Goal: Contribute content

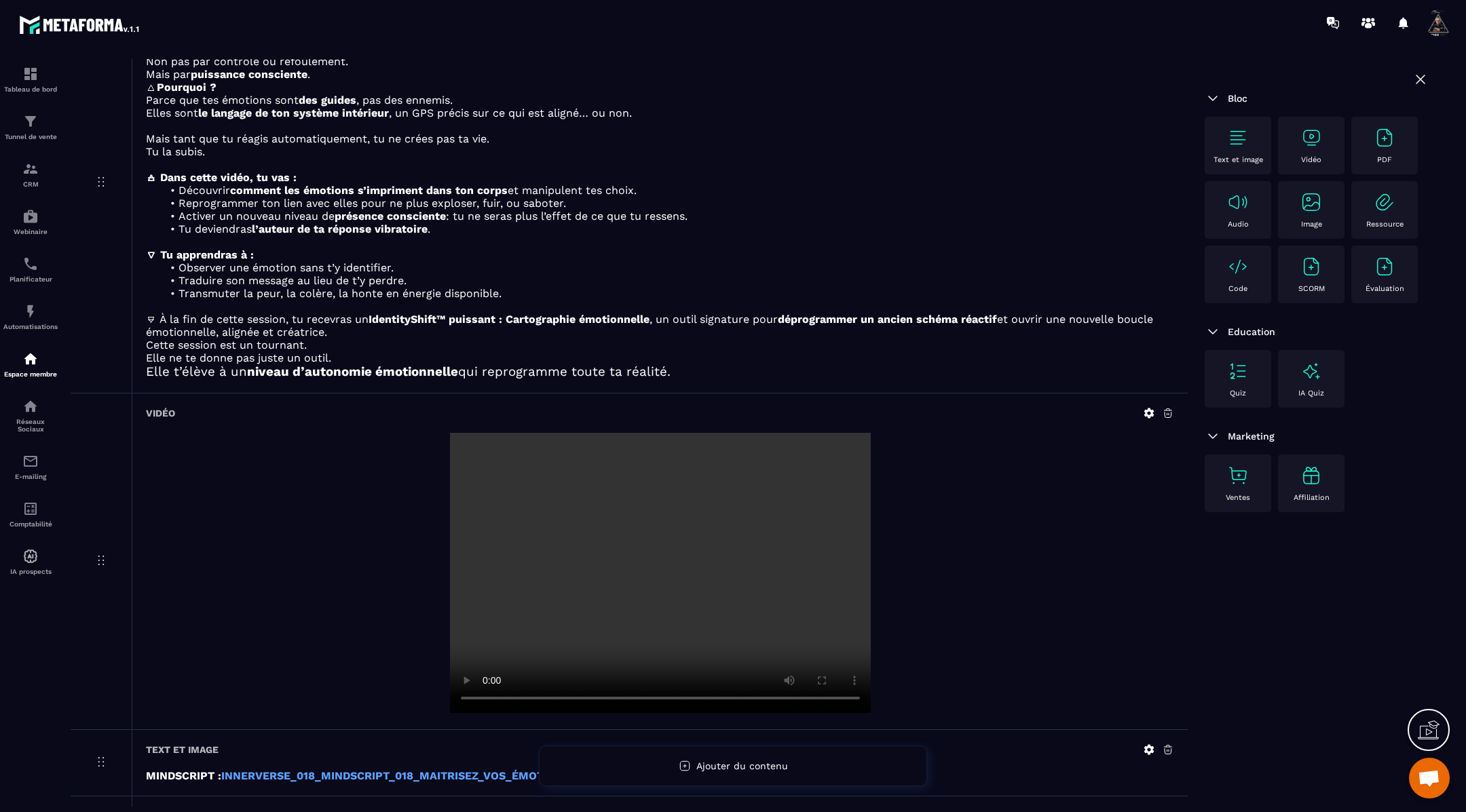
scroll to position [190, 0]
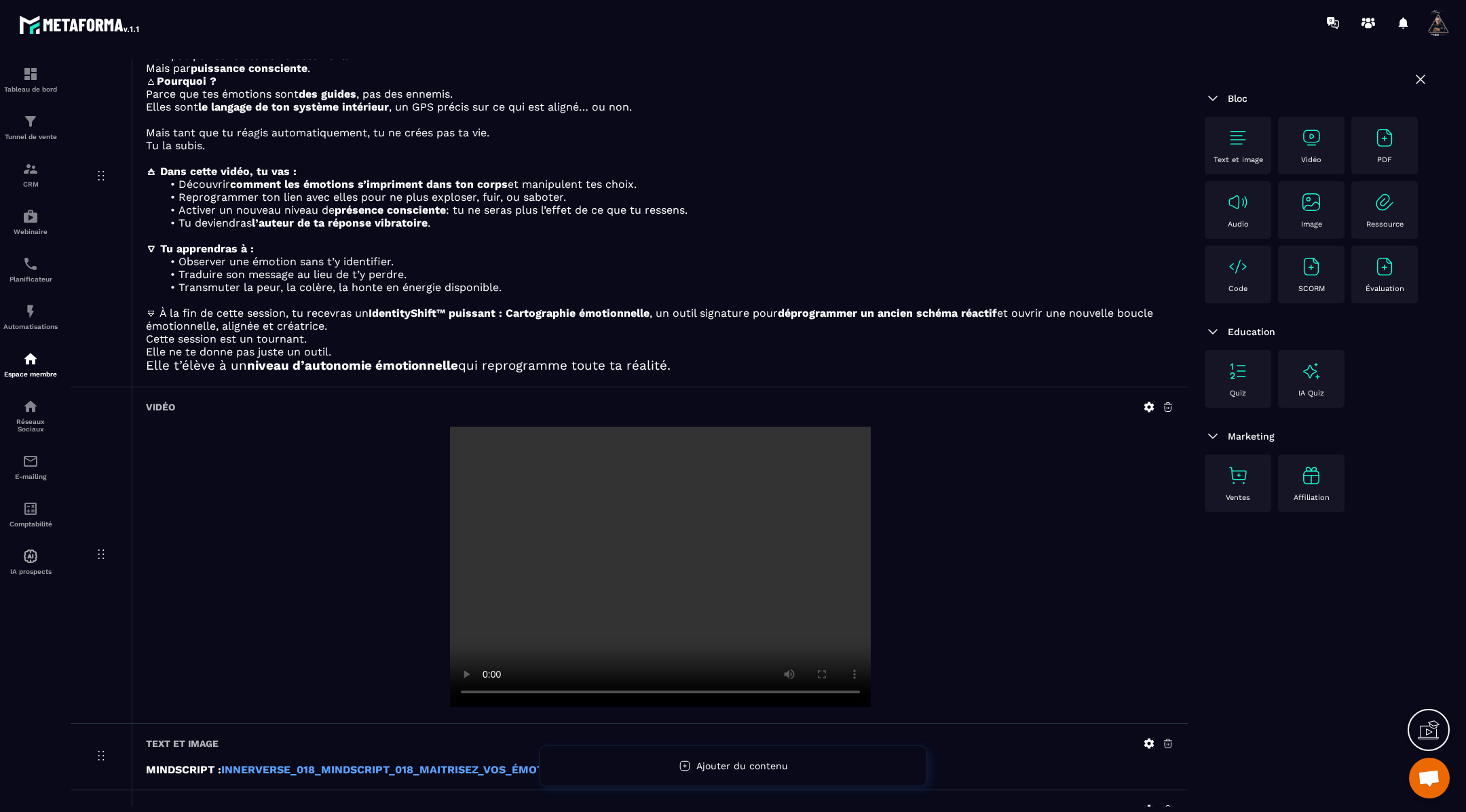
click at [1146, 404] on icon at bounding box center [1149, 407] width 10 height 10
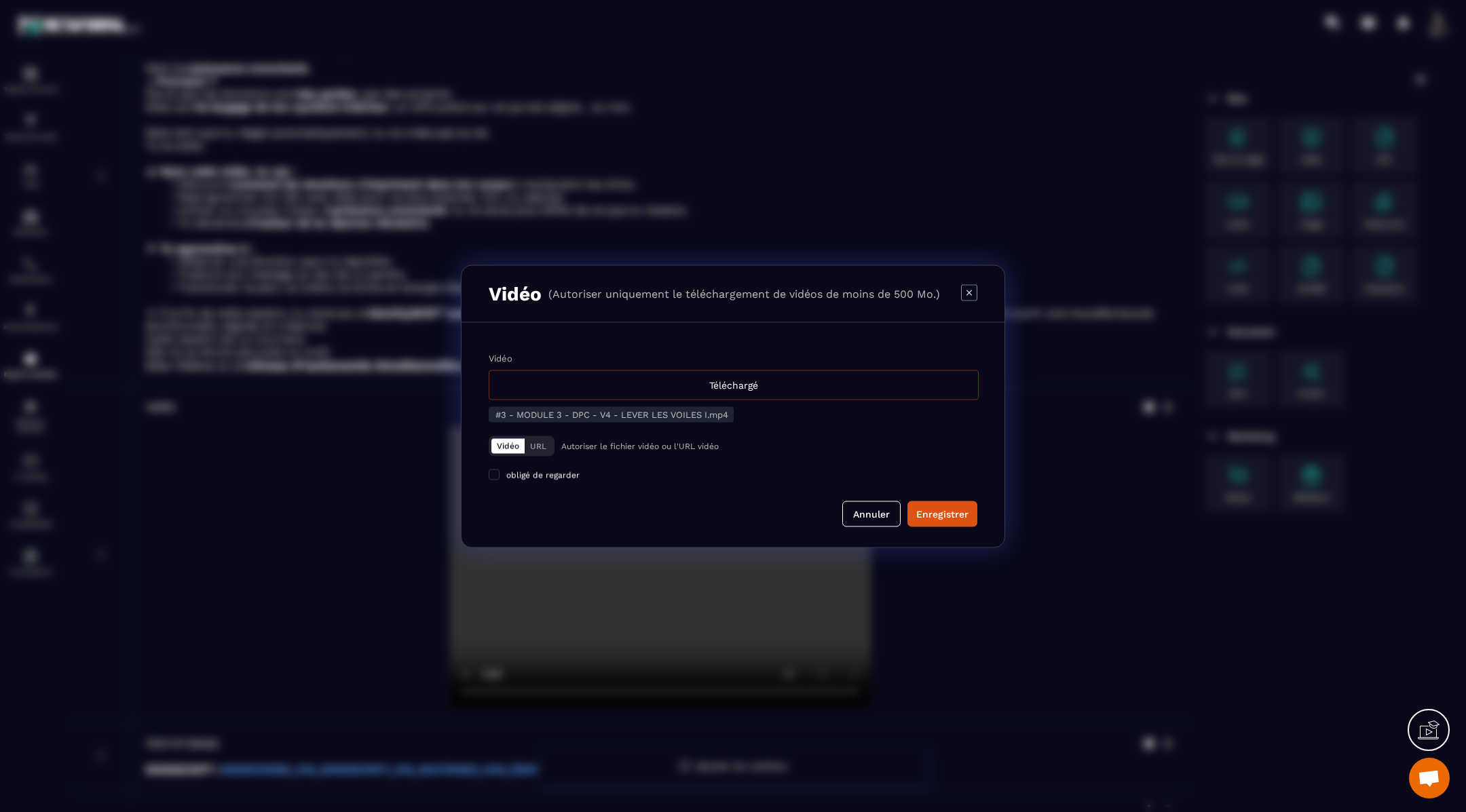
click at [743, 386] on div "Téléchargé" at bounding box center [733, 384] width 490 height 30
click at [0, 0] on input "Vidéo Téléchargé" at bounding box center [0, 0] width 0 height 0
click at [930, 513] on div "Enregistrer" at bounding box center [942, 514] width 52 height 14
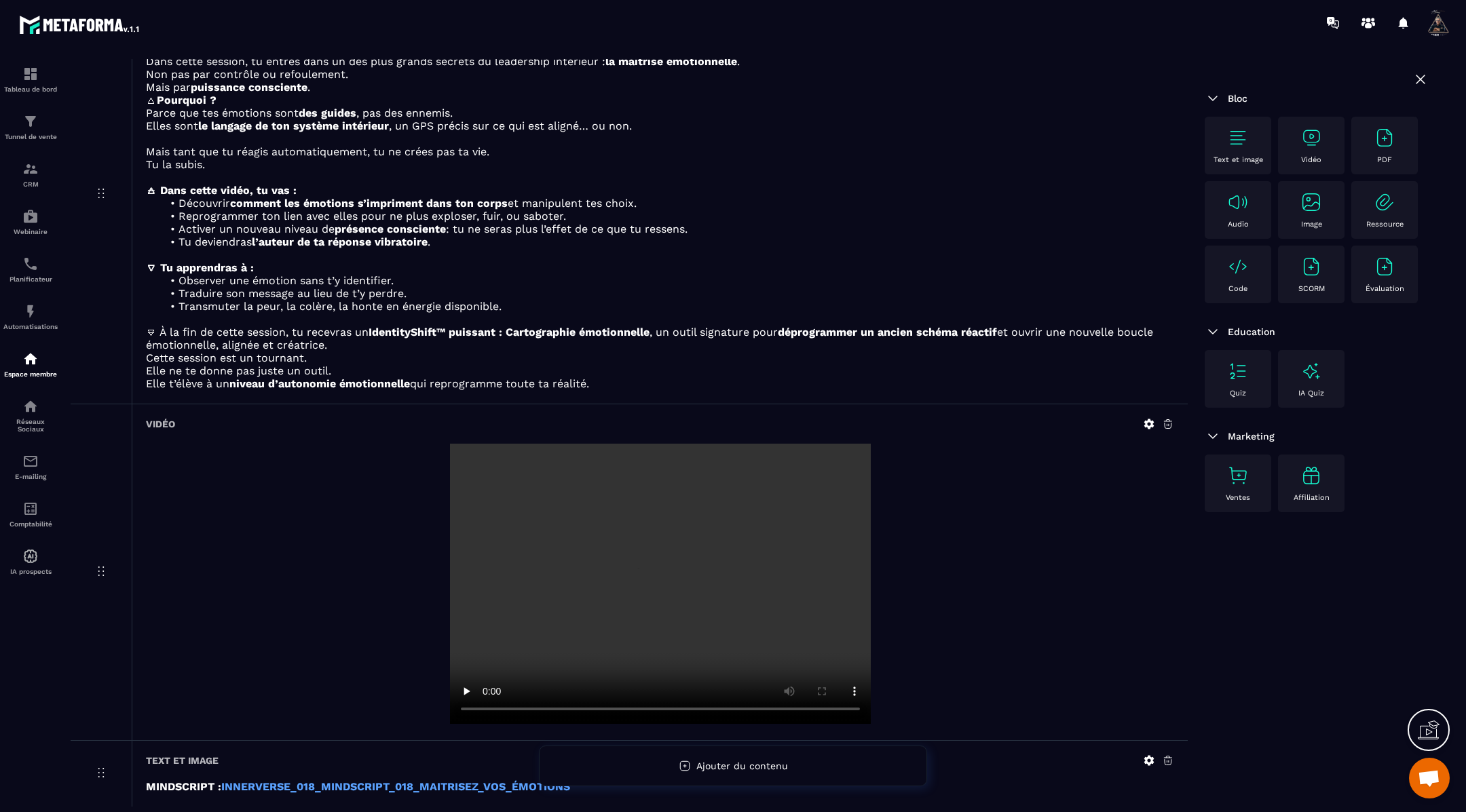
scroll to position [181, 0]
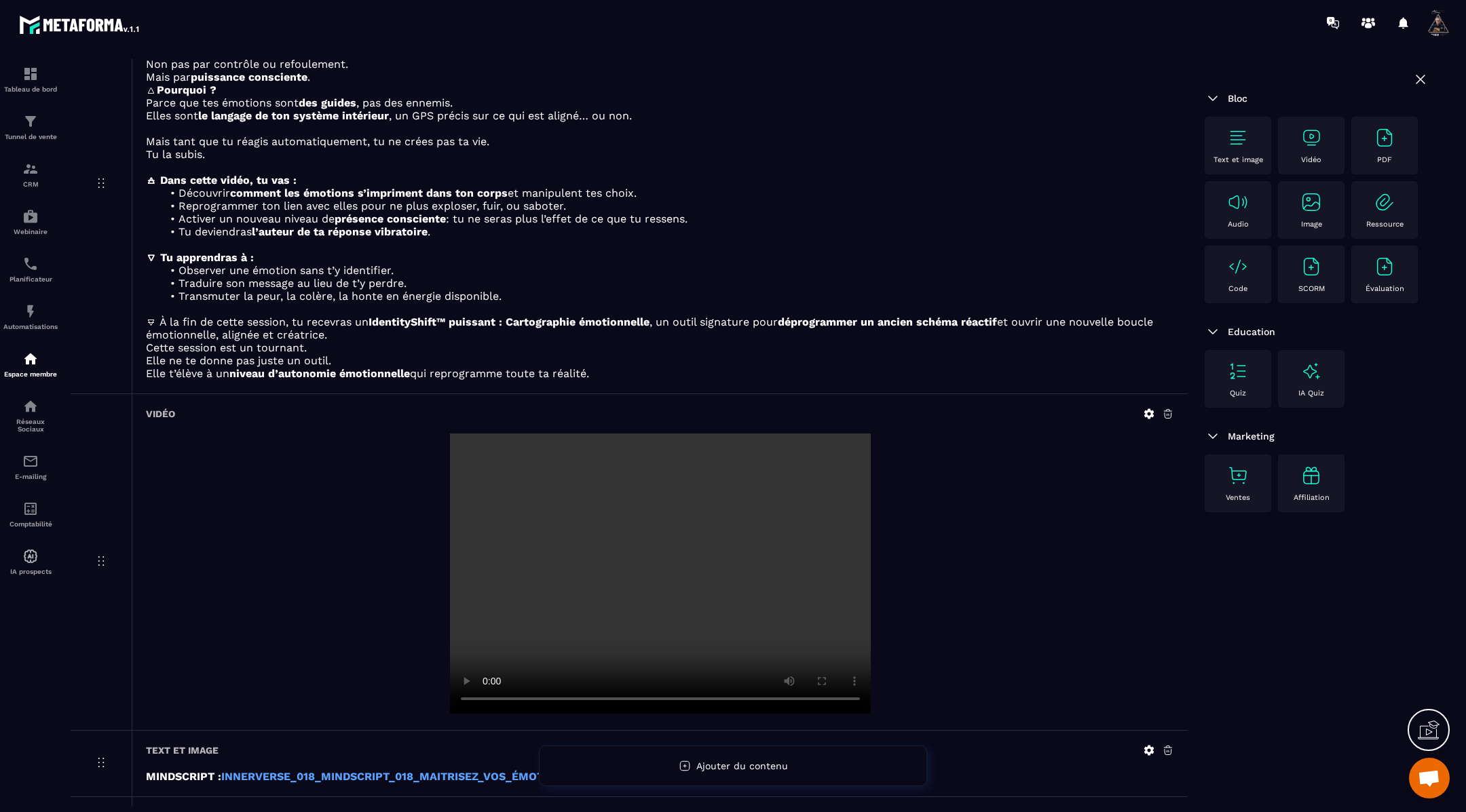
click at [1149, 412] on icon at bounding box center [1148, 413] width 12 height 12
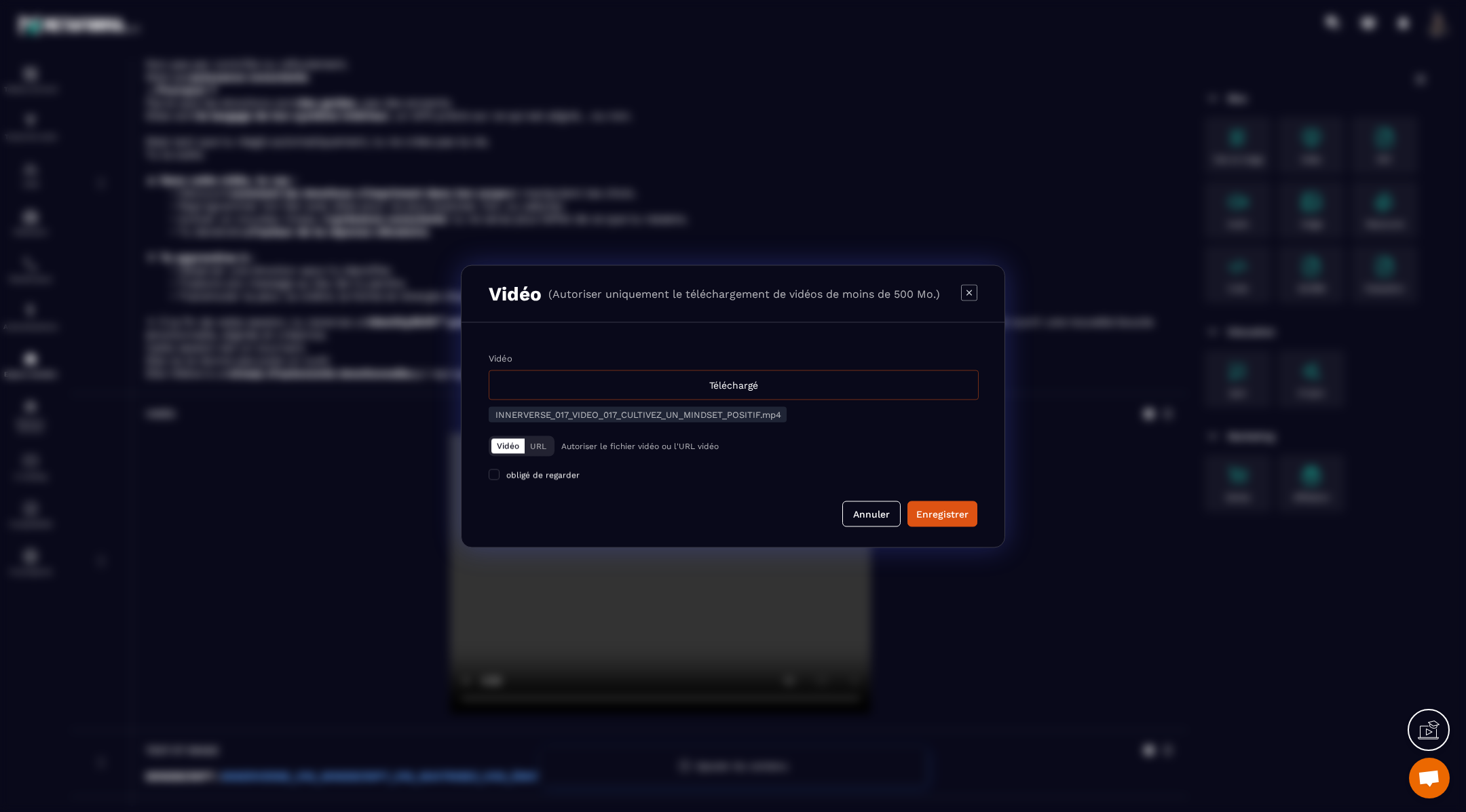
click at [755, 383] on div "Téléchargé" at bounding box center [733, 384] width 490 height 30
click at [0, 0] on input "Vidéo Téléchargé" at bounding box center [0, 0] width 0 height 0
click at [935, 510] on div "Enregistrer" at bounding box center [942, 514] width 52 height 14
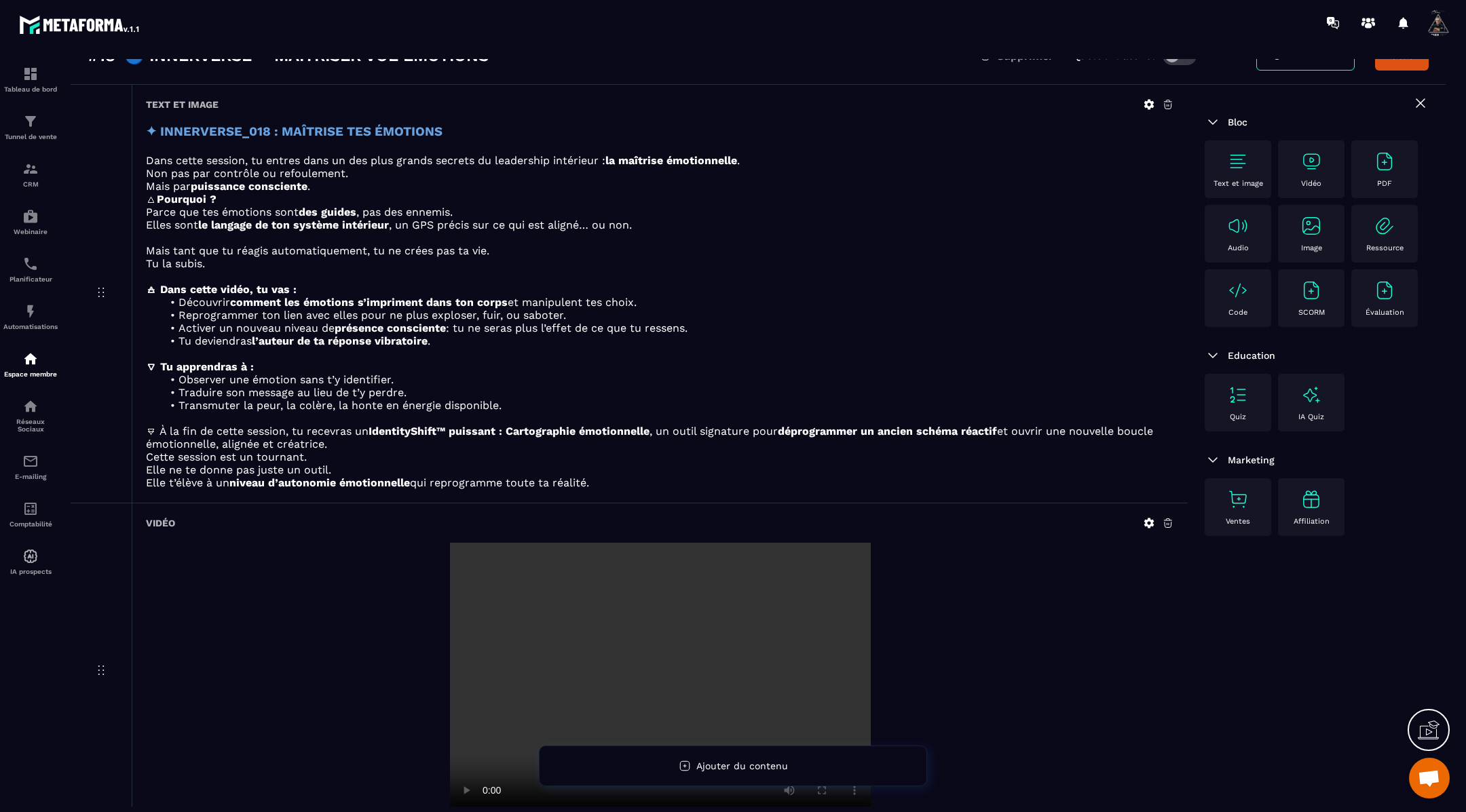
scroll to position [0, 0]
